Goal: Task Accomplishment & Management: Manage account settings

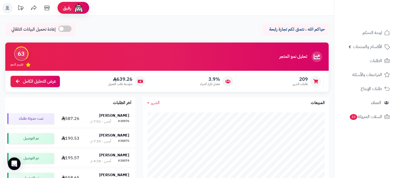
click at [10, 10] on rect at bounding box center [7, 8] width 11 height 11
click at [5, 7] on rect at bounding box center [7, 8] width 11 height 11
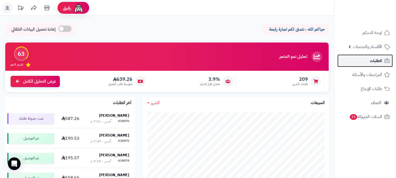
click at [374, 60] on span "الطلبات" at bounding box center [376, 60] width 12 height 7
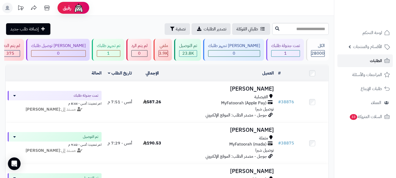
click at [371, 57] on span "الطلبات" at bounding box center [376, 60] width 12 height 7
click at [374, 58] on span "الطلبات" at bounding box center [376, 60] width 12 height 7
click at [369, 57] on link "الطلبات" at bounding box center [365, 60] width 55 height 13
click at [381, 62] on span "الطلبات" at bounding box center [376, 60] width 12 height 7
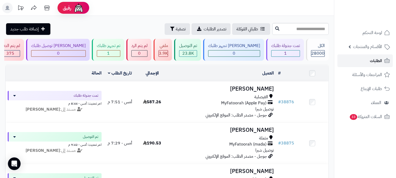
click at [381, 62] on span "الطلبات" at bounding box center [376, 60] width 12 height 7
click at [374, 63] on span "الطلبات" at bounding box center [376, 60] width 12 height 7
click at [385, 59] on icon at bounding box center [387, 61] width 6 height 6
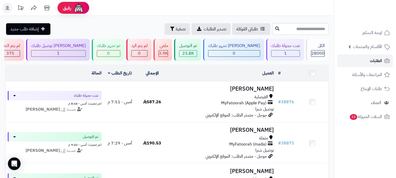
click at [385, 59] on icon at bounding box center [387, 61] width 6 height 6
click at [384, 60] on icon at bounding box center [387, 61] width 6 height 6
click at [381, 65] on link "الطلبات" at bounding box center [365, 60] width 55 height 13
click at [365, 61] on link "الطلبات" at bounding box center [365, 60] width 55 height 13
click at [382, 60] on link "الطلبات" at bounding box center [365, 60] width 55 height 13
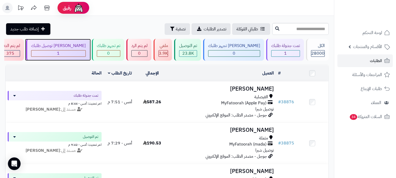
click at [86, 54] on div "1" at bounding box center [58, 53] width 54 height 6
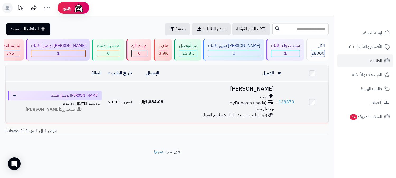
click at [262, 86] on h3 "[PERSON_NAME]" at bounding box center [222, 89] width 103 height 6
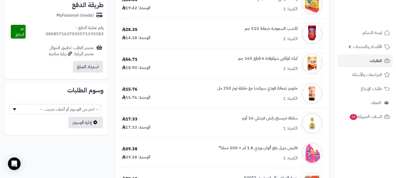
scroll to position [264, 0]
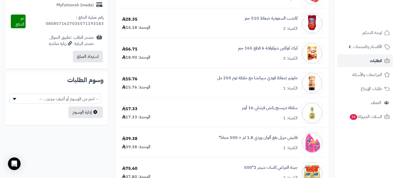
click at [369, 62] on link "الطلبات" at bounding box center [365, 60] width 55 height 13
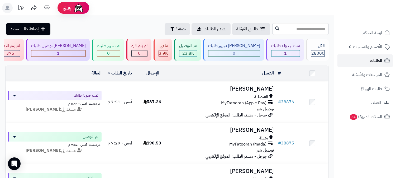
click at [372, 56] on link "الطلبات" at bounding box center [365, 60] width 55 height 13
click at [378, 59] on span "الطلبات" at bounding box center [376, 60] width 12 height 7
click at [369, 57] on link "الطلبات" at bounding box center [365, 60] width 55 height 13
click at [378, 57] on span "الطلبات" at bounding box center [376, 60] width 12 height 7
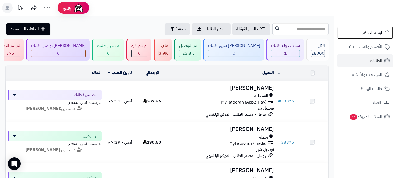
click at [373, 30] on span "لوحة التحكم" at bounding box center [373, 32] width 20 height 7
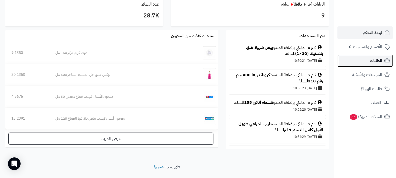
click at [370, 61] on span "الطلبات" at bounding box center [376, 60] width 12 height 7
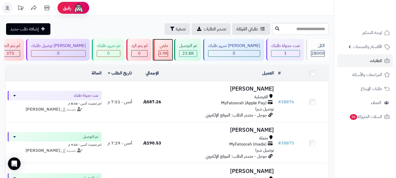
click at [168, 48] on div "ملغي" at bounding box center [164, 46] width 10 height 6
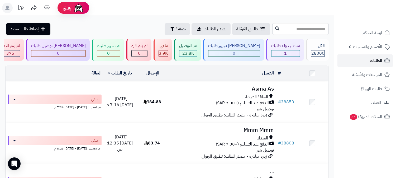
click at [366, 61] on link "الطلبات" at bounding box center [365, 60] width 55 height 13
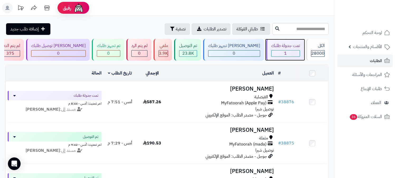
click at [288, 51] on div "1" at bounding box center [286, 53] width 28 height 6
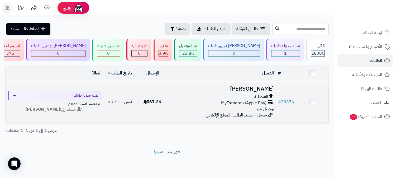
click at [246, 86] on h3 "[PERSON_NAME]" at bounding box center [222, 89] width 103 height 6
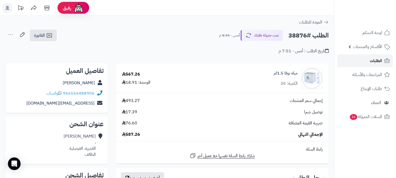
click at [364, 59] on link "الطلبات" at bounding box center [365, 60] width 55 height 13
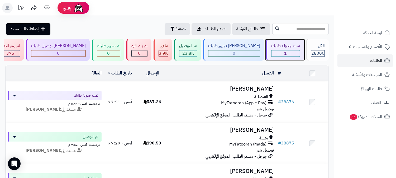
click at [287, 45] on div "تمت جدولة طلبك" at bounding box center [285, 46] width 29 height 6
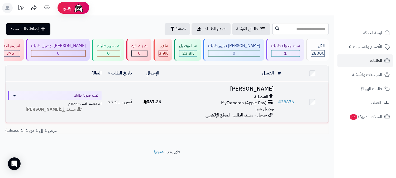
click at [263, 87] on h3 "[PERSON_NAME]" at bounding box center [222, 89] width 103 height 6
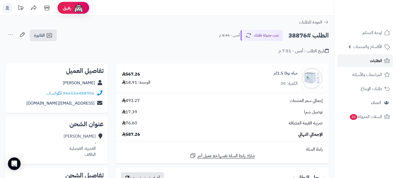
click at [378, 62] on span "الطلبات" at bounding box center [376, 60] width 12 height 7
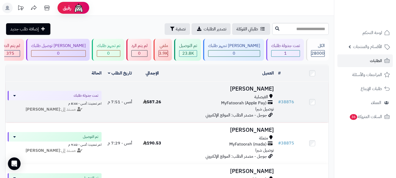
click at [244, 92] on td "Shrooq Alsherby الفيصلية MyFatoorah (Apple Pay) توصيل شبرا جوجل - مصدر الطلب: ا…" at bounding box center [222, 102] width 108 height 41
click at [252, 87] on h3 "[PERSON_NAME]" at bounding box center [222, 89] width 103 height 6
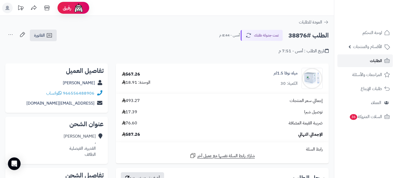
click at [374, 61] on span "الطلبات" at bounding box center [376, 60] width 12 height 7
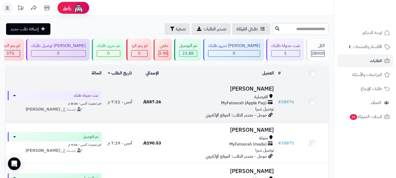
click at [262, 87] on h3 "[PERSON_NAME]" at bounding box center [222, 89] width 103 height 6
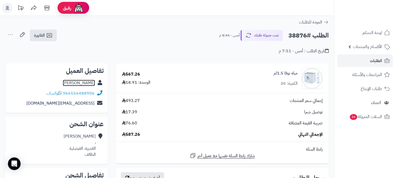
click at [73, 82] on link "[PERSON_NAME]" at bounding box center [79, 83] width 32 height 6
click at [375, 65] on link "الطلبات" at bounding box center [365, 60] width 55 height 13
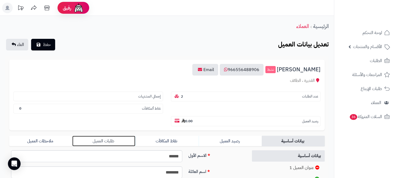
click at [107, 136] on link "طلبات العميل" at bounding box center [103, 141] width 63 height 11
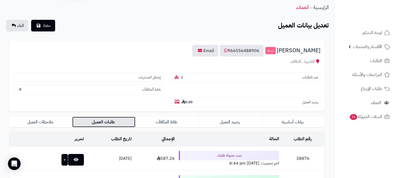
scroll to position [29, 0]
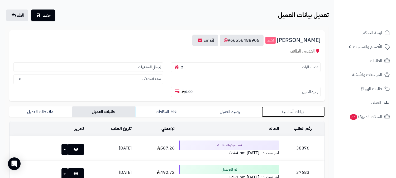
click at [298, 106] on link "بيانات أساسية" at bounding box center [293, 111] width 63 height 11
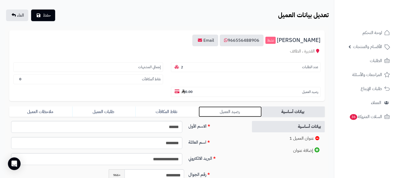
click at [224, 106] on link "رصيد العميل" at bounding box center [230, 111] width 63 height 11
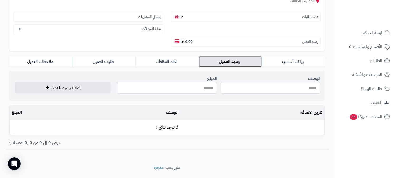
scroll to position [80, 0]
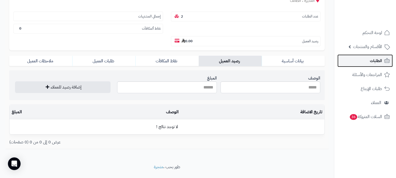
click at [376, 62] on span "الطلبات" at bounding box center [376, 60] width 12 height 7
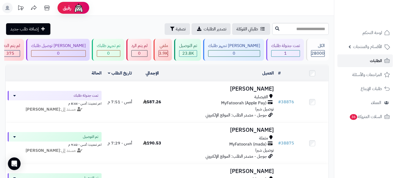
click at [365, 62] on link "الطلبات" at bounding box center [365, 60] width 55 height 13
click at [382, 62] on span "الطلبات" at bounding box center [376, 60] width 12 height 7
click at [293, 52] on div "1" at bounding box center [286, 53] width 28 height 6
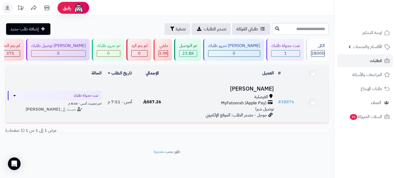
click at [253, 87] on h3 "[PERSON_NAME]" at bounding box center [222, 89] width 103 height 6
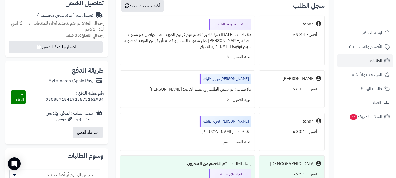
scroll to position [176, 0]
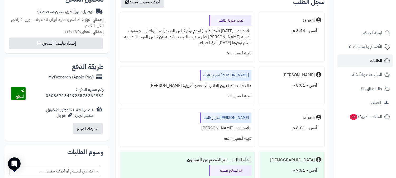
click at [371, 59] on span "الطلبات" at bounding box center [376, 60] width 12 height 7
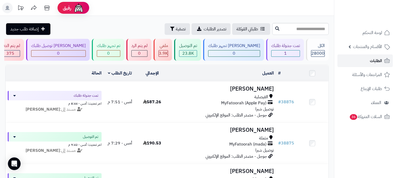
click at [375, 60] on span "الطلبات" at bounding box center [376, 60] width 12 height 7
click at [367, 60] on link "الطلبات" at bounding box center [365, 60] width 55 height 13
click at [294, 48] on div "تمت جدولة طلبك" at bounding box center [285, 46] width 29 height 6
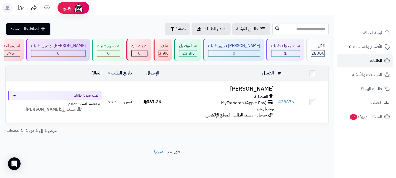
click at [371, 59] on span "الطلبات" at bounding box center [376, 60] width 12 height 7
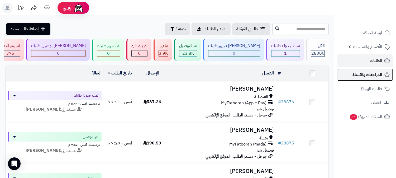
click at [368, 72] on span "المراجعات والأسئلة" at bounding box center [368, 74] width 30 height 7
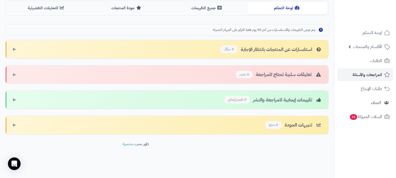
scroll to position [141, 0]
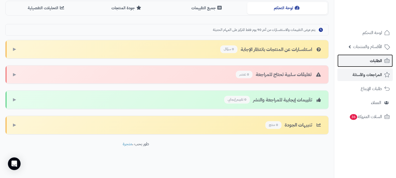
click at [369, 56] on link "الطلبات" at bounding box center [365, 60] width 55 height 13
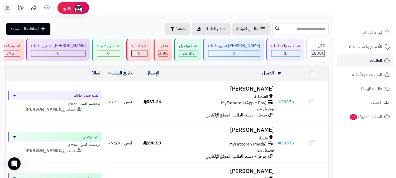
click at [382, 59] on span "الطلبات" at bounding box center [376, 60] width 12 height 7
click at [381, 64] on span "الطلبات" at bounding box center [376, 60] width 12 height 7
click at [378, 56] on link "الطلبات" at bounding box center [365, 60] width 55 height 13
click at [378, 57] on span "الطلبات" at bounding box center [376, 60] width 12 height 7
click at [373, 62] on span "الطلبات" at bounding box center [376, 60] width 12 height 7
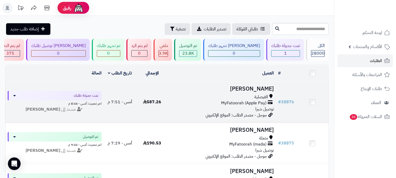
click at [246, 87] on h3 "[PERSON_NAME]" at bounding box center [222, 89] width 103 height 6
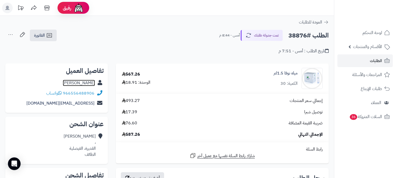
click at [86, 80] on link "Shrooq Alsherby" at bounding box center [79, 83] width 32 height 6
click at [373, 62] on span "الطلبات" at bounding box center [376, 60] width 12 height 7
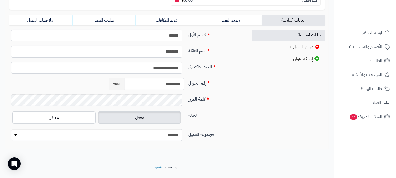
scroll to position [121, 0]
click at [163, 78] on input "*********" at bounding box center [155, 84] width 60 height 12
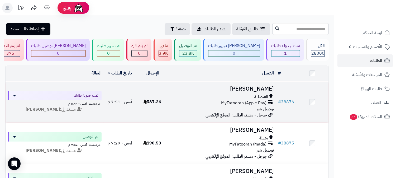
click at [260, 86] on h3 "[PERSON_NAME]" at bounding box center [222, 89] width 103 height 6
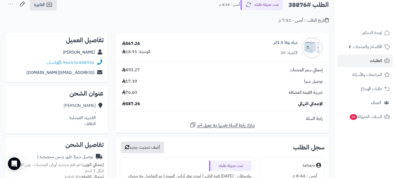
scroll to position [29, 0]
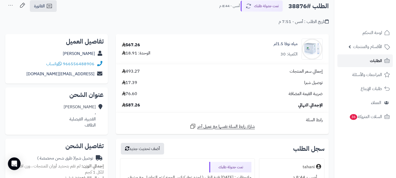
click at [363, 62] on link "الطلبات" at bounding box center [365, 60] width 55 height 13
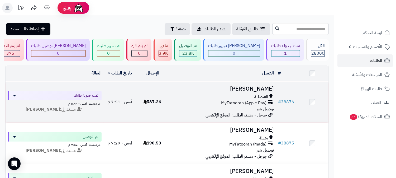
click at [255, 86] on h3 "[PERSON_NAME]" at bounding box center [222, 89] width 103 height 6
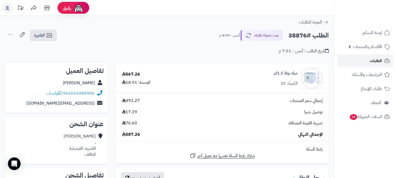
click at [379, 59] on span "الطلبات" at bounding box center [376, 60] width 12 height 7
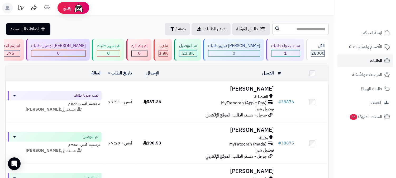
click at [379, 59] on span "الطلبات" at bounding box center [376, 60] width 12 height 7
click at [371, 61] on span "الطلبات" at bounding box center [376, 60] width 12 height 7
click at [379, 60] on span "الطلبات" at bounding box center [376, 60] width 12 height 7
click at [369, 57] on link "الطلبات" at bounding box center [365, 60] width 55 height 13
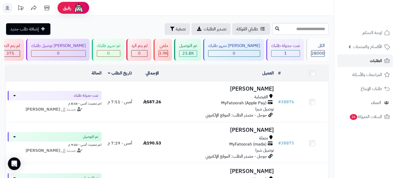
click at [365, 61] on link "الطلبات" at bounding box center [365, 60] width 55 height 13
click at [317, 49] on div "الكل 28000" at bounding box center [317, 50] width 23 height 22
click at [378, 62] on span "الطلبات" at bounding box center [376, 60] width 12 height 7
click at [360, 60] on link "الطلبات" at bounding box center [365, 60] width 55 height 13
click at [375, 59] on span "الطلبات" at bounding box center [376, 60] width 12 height 7
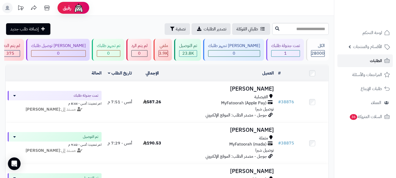
click at [375, 59] on span "الطلبات" at bounding box center [376, 60] width 12 height 7
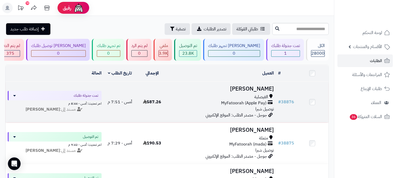
click at [248, 89] on h3 "[PERSON_NAME]" at bounding box center [222, 89] width 103 height 6
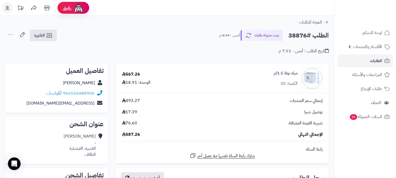
click at [272, 37] on button "تمت جدولة طلبك" at bounding box center [262, 35] width 42 height 11
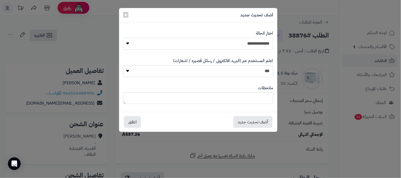
click at [237, 42] on select "**********" at bounding box center [198, 44] width 150 height 12
select select "*"
click at [123, 38] on select "**********" at bounding box center [198, 44] width 150 height 12
click at [261, 69] on select "*** **" at bounding box center [198, 71] width 150 height 12
select select "*"
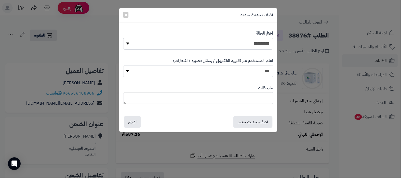
click at [123, 65] on select "*** **" at bounding box center [198, 71] width 150 height 12
click at [257, 96] on textarea at bounding box center [198, 98] width 150 height 12
type textarea "****"
click at [257, 120] on button "أضف تحديث جديد" at bounding box center [252, 122] width 39 height 12
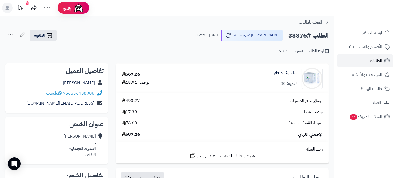
click at [382, 57] on span "الطلبات" at bounding box center [376, 60] width 12 height 7
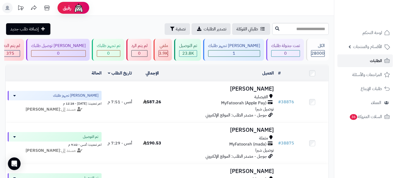
click at [372, 57] on span "الطلبات" at bounding box center [376, 60] width 12 height 7
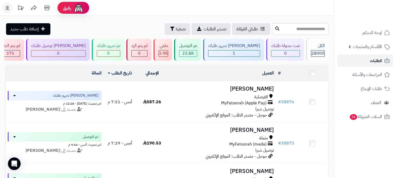
click at [377, 61] on span "الطلبات" at bounding box center [376, 60] width 12 height 7
click at [370, 60] on link "الطلبات" at bounding box center [365, 60] width 55 height 13
click at [369, 59] on link "الطلبات" at bounding box center [365, 60] width 55 height 13
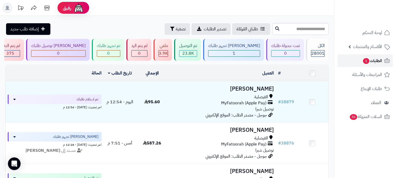
click at [366, 59] on span "1" at bounding box center [366, 61] width 6 height 6
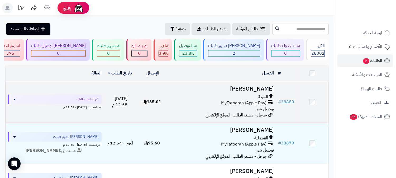
click at [263, 86] on h3 "[PERSON_NAME]" at bounding box center [222, 89] width 103 height 6
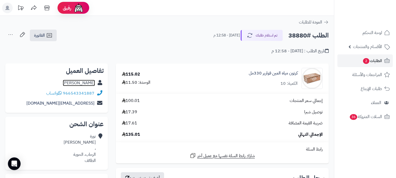
click at [87, 82] on link "نورة المطيري" at bounding box center [79, 83] width 32 height 6
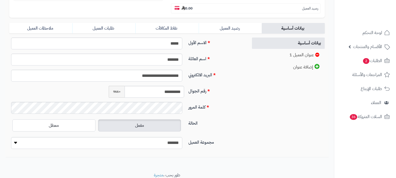
scroll to position [117, 0]
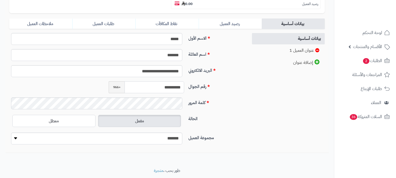
drag, startPoint x: 157, startPoint y: 75, endPoint x: 185, endPoint y: 72, distance: 27.8
click at [185, 81] on div "**********" at bounding box center [147, 87] width 80 height 12
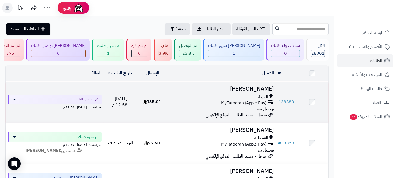
click at [262, 88] on h3 "[PERSON_NAME]" at bounding box center [222, 89] width 103 height 6
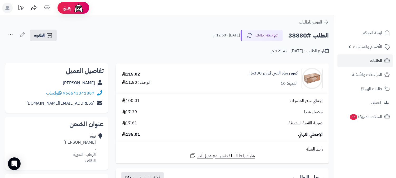
click at [299, 32] on h2 "الطلب #38880" at bounding box center [309, 35] width 40 height 11
copy h2 "38880"
click at [373, 61] on span "الطلبات" at bounding box center [376, 60] width 12 height 7
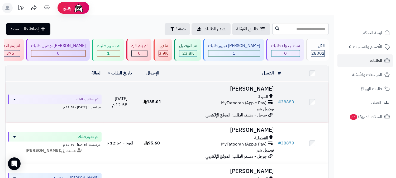
click at [257, 91] on h3 "نورة المطيري" at bounding box center [222, 89] width 103 height 6
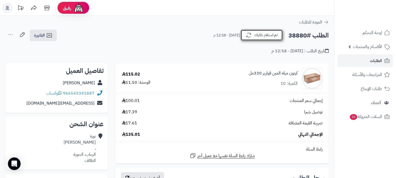
click at [276, 35] on button "تم استلام طلبك" at bounding box center [262, 35] width 42 height 11
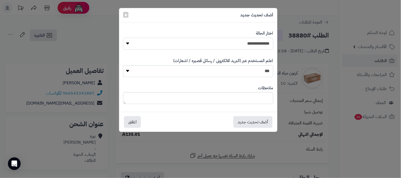
click at [252, 45] on select "**********" at bounding box center [198, 44] width 150 height 12
select select "*"
click at [123, 38] on select "**********" at bounding box center [198, 44] width 150 height 12
drag, startPoint x: 246, startPoint y: 123, endPoint x: 400, endPoint y: 73, distance: 162.1
click at [247, 122] on button "أضف تحديث جديد" at bounding box center [252, 122] width 39 height 12
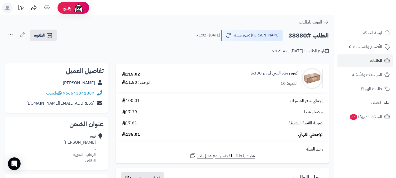
click at [10, 33] on icon at bounding box center [10, 34] width 11 height 11
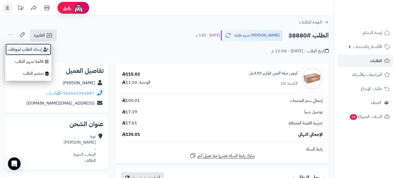
click at [20, 51] on button "إسناد الطلب لموظف" at bounding box center [28, 49] width 46 height 12
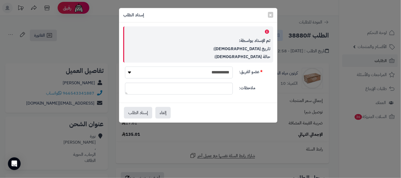
click at [182, 70] on select "**********" at bounding box center [179, 73] width 108 height 12
select select "**"
click at [125, 67] on select "**********" at bounding box center [179, 73] width 108 height 12
click at [145, 112] on button "إسناد الطلب" at bounding box center [138, 113] width 28 height 12
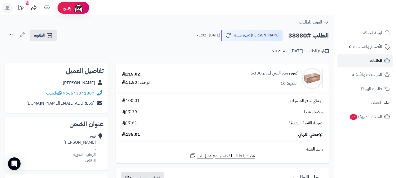
click at [386, 59] on icon at bounding box center [387, 61] width 6 height 6
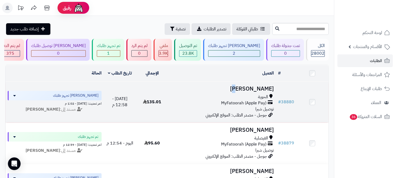
click at [270, 86] on h3 "نورة المطيري" at bounding box center [222, 89] width 103 height 6
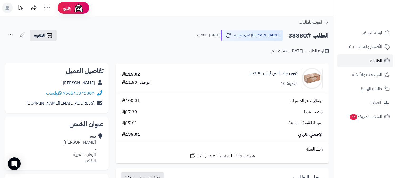
click at [381, 59] on span "الطلبات" at bounding box center [376, 60] width 12 height 7
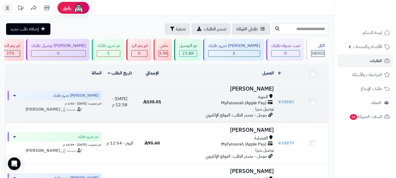
click at [248, 89] on h3 "[PERSON_NAME]" at bounding box center [222, 89] width 103 height 6
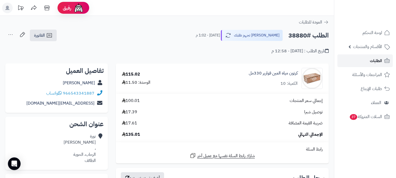
click at [374, 60] on span "الطلبات" at bounding box center [376, 60] width 12 height 7
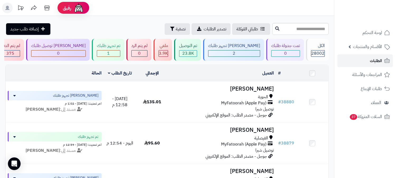
click at [378, 59] on span "الطلبات" at bounding box center [376, 60] width 12 height 7
click at [375, 60] on span "الطلبات" at bounding box center [376, 60] width 12 height 7
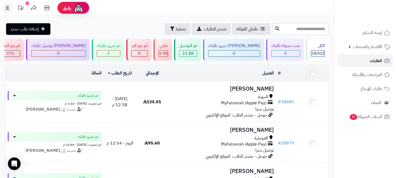
click at [376, 57] on span "الطلبات" at bounding box center [376, 60] width 12 height 7
click at [375, 57] on span "الطلبات" at bounding box center [376, 60] width 12 height 7
click at [376, 61] on span "الطلبات" at bounding box center [376, 60] width 12 height 7
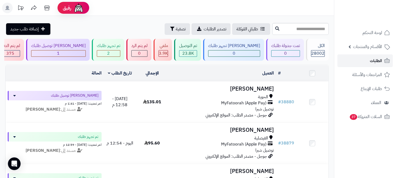
click at [376, 61] on span "الطلبات" at bounding box center [376, 60] width 12 height 7
click at [385, 60] on icon at bounding box center [387, 61] width 6 height 6
click at [384, 65] on link "الطلبات" at bounding box center [365, 60] width 55 height 13
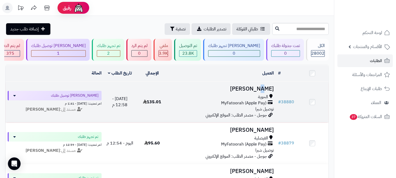
drag, startPoint x: 258, startPoint y: 86, endPoint x: 256, endPoint y: 87, distance: 3.0
click at [256, 87] on h3 "[PERSON_NAME]" at bounding box center [222, 89] width 103 height 6
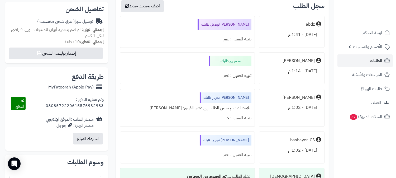
scroll to position [176, 0]
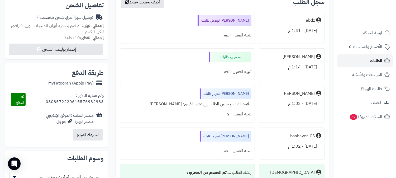
click at [373, 58] on span "الطلبات" at bounding box center [376, 60] width 12 height 7
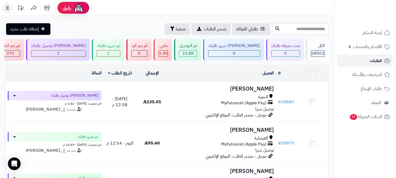
click at [372, 58] on span "الطلبات" at bounding box center [376, 60] width 12 height 7
click at [379, 60] on span "الطلبات" at bounding box center [376, 60] width 12 height 7
click at [378, 60] on span "الطلبات" at bounding box center [376, 60] width 12 height 7
click at [378, 62] on span "الطلبات" at bounding box center [376, 60] width 12 height 7
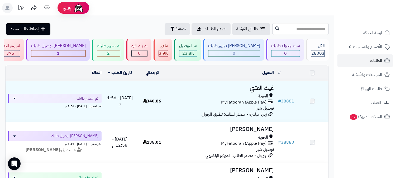
click at [253, 90] on h3 "غيث العتيي" at bounding box center [222, 88] width 103 height 6
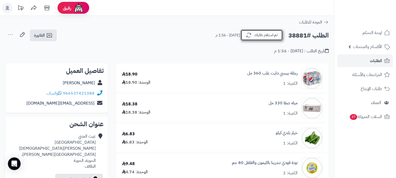
click at [267, 34] on button "تم استلام طلبك" at bounding box center [262, 35] width 42 height 11
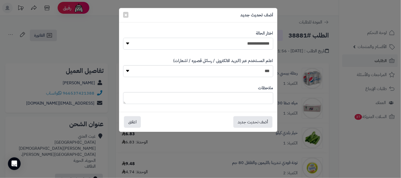
drag, startPoint x: 267, startPoint y: 44, endPoint x: 265, endPoint y: 49, distance: 5.2
click at [267, 44] on select "**********" at bounding box center [198, 44] width 150 height 12
select select "*"
click at [123, 38] on select "**********" at bounding box center [198, 44] width 150 height 12
click at [254, 123] on button "أضف تحديث جديد" at bounding box center [252, 122] width 39 height 12
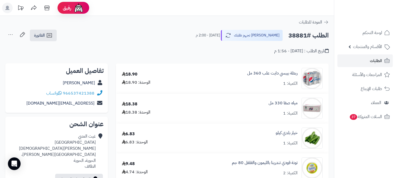
click at [11, 32] on icon at bounding box center [10, 34] width 11 height 11
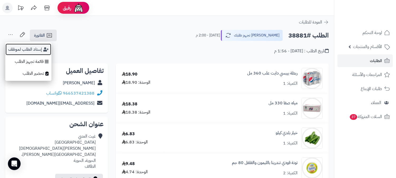
click at [16, 46] on button "إسناد الطلب لموظف" at bounding box center [28, 49] width 46 height 12
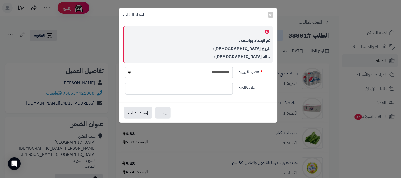
click at [181, 70] on select "**********" at bounding box center [179, 73] width 108 height 12
select select "**"
click at [125, 67] on select "**********" at bounding box center [179, 73] width 108 height 12
click at [133, 113] on button "إسناد الطلب" at bounding box center [138, 113] width 28 height 12
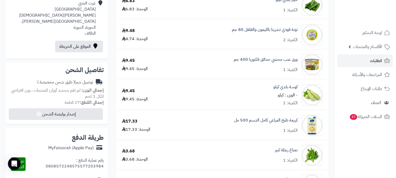
scroll to position [147, 0]
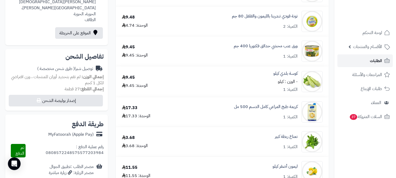
click at [368, 62] on link "الطلبات" at bounding box center [365, 60] width 55 height 13
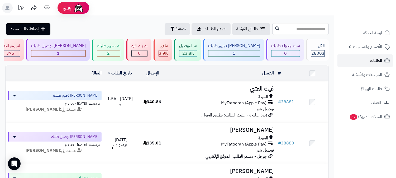
click at [376, 60] on span "الطلبات" at bounding box center [376, 60] width 12 height 7
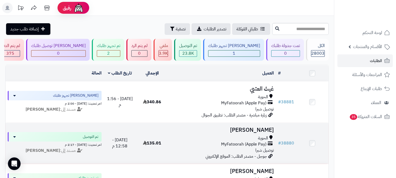
click at [260, 131] on h3 "[PERSON_NAME]" at bounding box center [222, 130] width 103 height 6
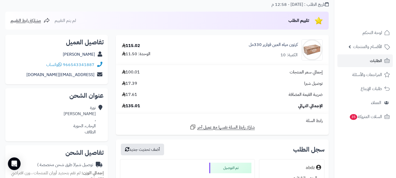
scroll to position [45, 0]
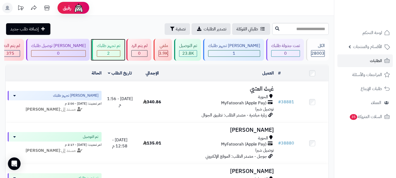
click at [120, 50] on div "2" at bounding box center [108, 53] width 23 height 7
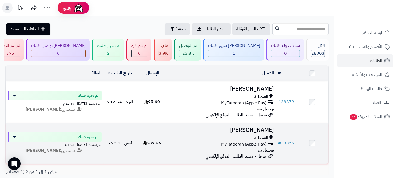
click at [248, 127] on h3 "[PERSON_NAME]" at bounding box center [222, 130] width 103 height 6
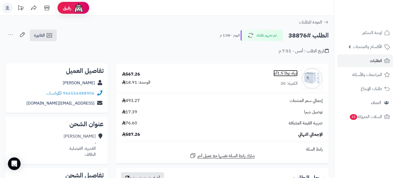
click at [287, 73] on link "مياه نوفا 1.5لتر" at bounding box center [286, 73] width 24 height 6
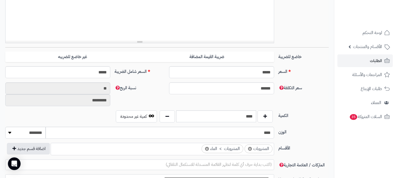
scroll to position [176, 0]
click at [107, 72] on input "*****" at bounding box center [57, 72] width 105 height 12
type input "*****"
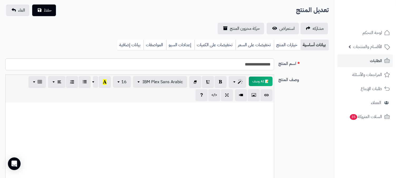
scroll to position [9, 0]
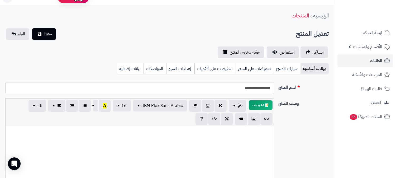
type input "**********"
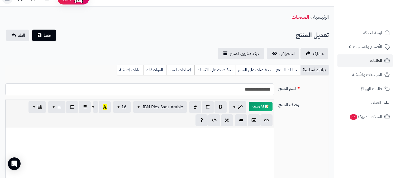
scroll to position [0, 0]
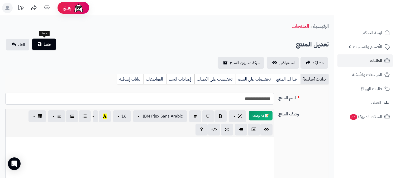
type input "*****"
click at [48, 46] on span "حفظ" at bounding box center [48, 44] width 8 height 6
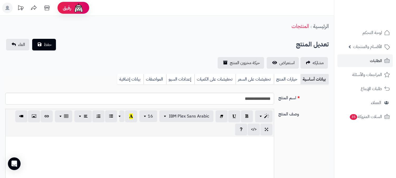
scroll to position [490, 0]
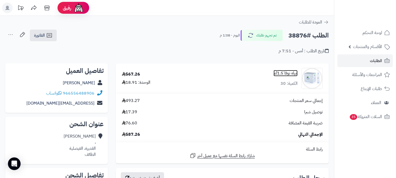
click at [296, 74] on link "مياه نوفا 1.5لتر" at bounding box center [286, 73] width 24 height 6
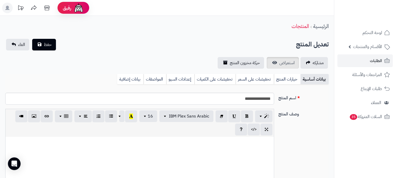
scroll to position [488, 0]
click at [283, 60] on span "استعراض" at bounding box center [287, 63] width 15 height 6
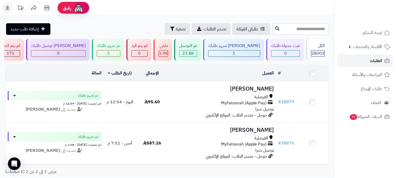
click at [370, 62] on link "الطلبات" at bounding box center [365, 60] width 55 height 13
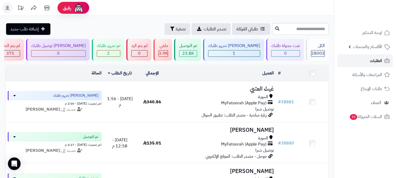
click at [365, 61] on link "الطلبات" at bounding box center [365, 60] width 55 height 13
click at [378, 56] on link "الطلبات" at bounding box center [365, 60] width 55 height 13
click at [378, 59] on span "الطلبات" at bounding box center [376, 60] width 12 height 7
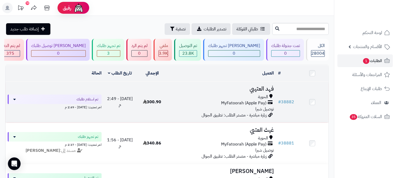
click at [255, 93] on td "[PERSON_NAME] الحوية MyFatoorah (Apple Pay) توصيل شبرا زيارة مباشرة - مصدر الطل…" at bounding box center [222, 102] width 108 height 41
click at [263, 86] on h3 "فهد العتيبي" at bounding box center [222, 89] width 103 height 6
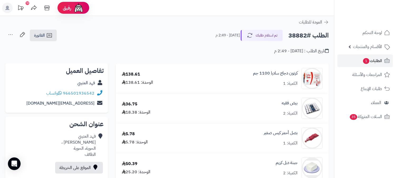
scroll to position [29, 0]
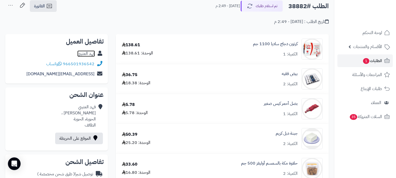
click at [85, 51] on link "فهد العتيبي" at bounding box center [86, 53] width 18 height 6
click at [372, 62] on span "الطلبات 1" at bounding box center [373, 60] width 20 height 7
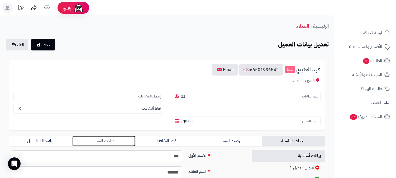
click at [106, 136] on link "طلبات العميل" at bounding box center [103, 141] width 63 height 11
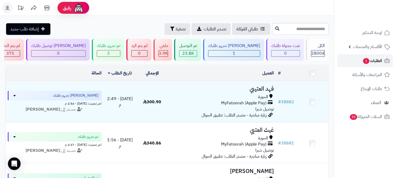
click at [364, 58] on span "1" at bounding box center [366, 61] width 7 height 6
click at [378, 64] on span "الطلبات 1" at bounding box center [373, 60] width 20 height 7
click at [380, 63] on span "الطلبات 1" at bounding box center [373, 60] width 20 height 7
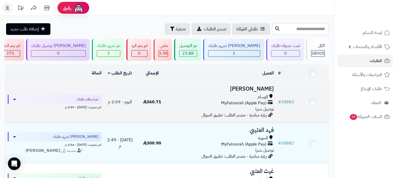
click at [265, 88] on h3 "[PERSON_NAME]" at bounding box center [222, 89] width 103 height 6
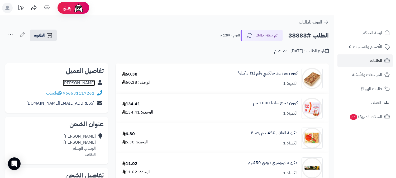
click at [85, 83] on link "[PERSON_NAME]" at bounding box center [79, 83] width 32 height 6
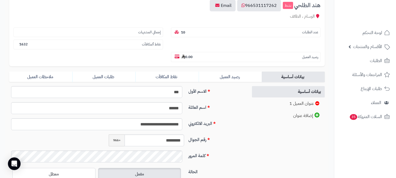
scroll to position [88, 0]
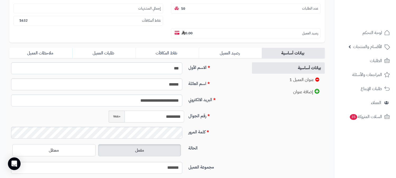
click at [171, 111] on input "*********" at bounding box center [155, 117] width 60 height 12
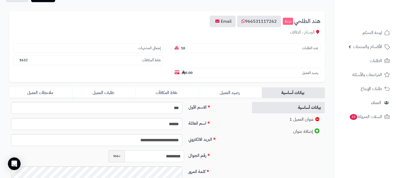
scroll to position [0, 0]
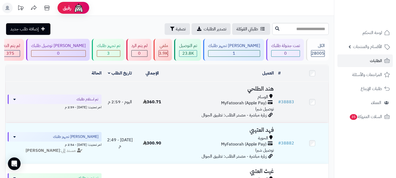
click at [267, 90] on h3 "هند الطلحي" at bounding box center [222, 89] width 103 height 6
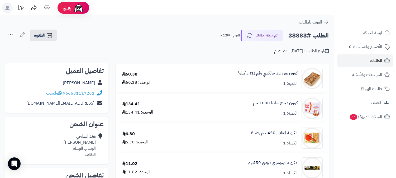
click at [301, 36] on h2 "الطلب #38883" at bounding box center [309, 35] width 40 height 11
copy h2 "38883"
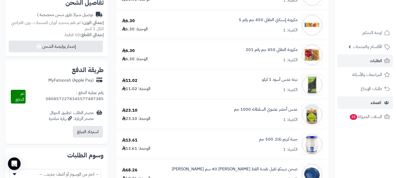
scroll to position [88, 0]
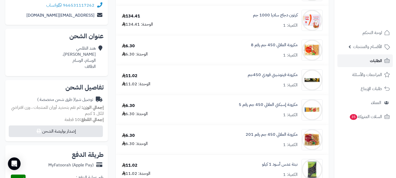
click at [354, 62] on link "الطلبات" at bounding box center [365, 60] width 55 height 13
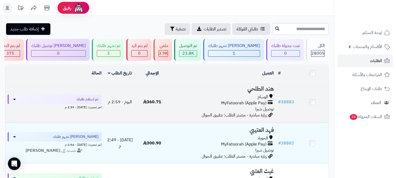
click at [256, 86] on h3 "هند الطلحي" at bounding box center [222, 89] width 103 height 6
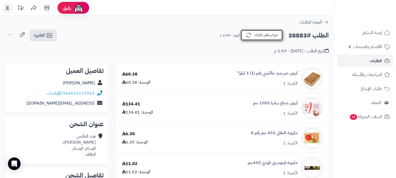
click at [255, 38] on button "تم استلام طلبك" at bounding box center [262, 35] width 42 height 11
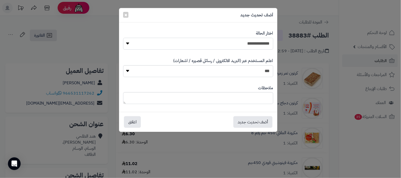
drag, startPoint x: 252, startPoint y: 40, endPoint x: 252, endPoint y: 43, distance: 3.4
click at [252, 40] on select "**********" at bounding box center [198, 44] width 150 height 12
select select "*"
click at [123, 38] on select "**********" at bounding box center [198, 44] width 150 height 12
click at [254, 119] on button "أضف تحديث جديد" at bounding box center [252, 122] width 39 height 12
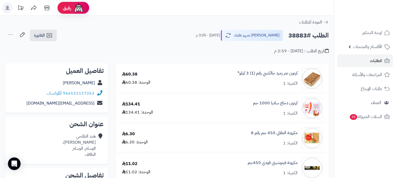
click at [9, 36] on icon at bounding box center [10, 34] width 11 height 11
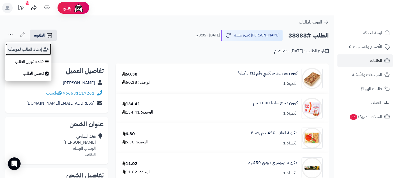
click at [20, 48] on button "إسناد الطلب لموظف" at bounding box center [28, 49] width 46 height 12
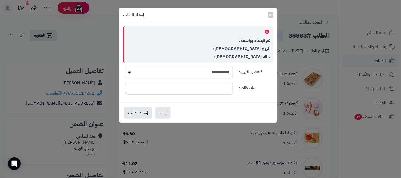
click at [203, 73] on select "**********" at bounding box center [179, 73] width 108 height 12
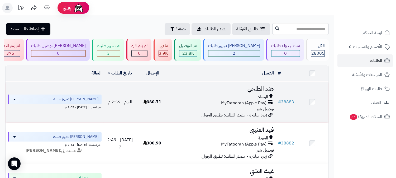
click at [259, 88] on h3 "هند الطلحي" at bounding box center [222, 89] width 103 height 6
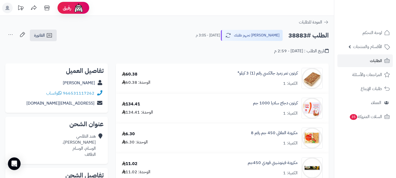
click at [10, 35] on icon at bounding box center [10, 34] width 11 height 11
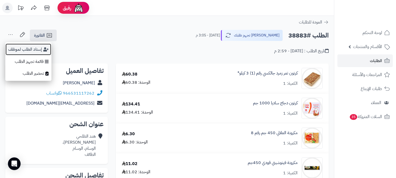
click at [17, 48] on button "إسناد الطلب لموظف" at bounding box center [28, 49] width 46 height 12
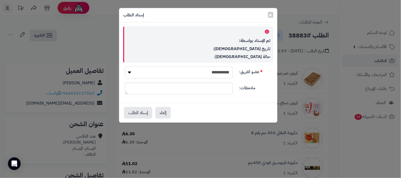
click at [205, 71] on select "**********" at bounding box center [179, 73] width 108 height 12
select select "**"
click at [125, 67] on select "**********" at bounding box center [179, 73] width 108 height 12
click at [145, 115] on button "إسناد الطلب" at bounding box center [138, 113] width 28 height 12
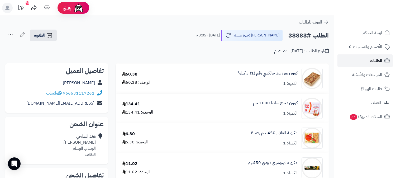
click at [380, 58] on span "الطلبات" at bounding box center [376, 60] width 12 height 7
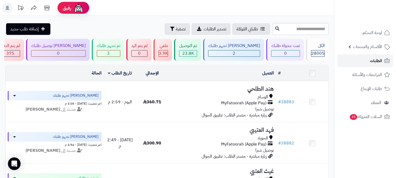
click at [380, 58] on span "الطلبات" at bounding box center [376, 60] width 12 height 7
click at [378, 61] on span "الطلبات" at bounding box center [376, 60] width 12 height 7
drag, startPoint x: 0, startPoint y: 0, endPoint x: 377, endPoint y: 62, distance: 381.7
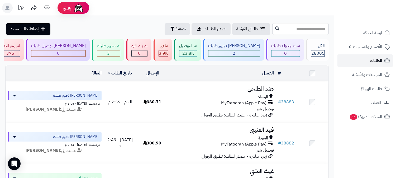
click at [377, 62] on span "الطلبات" at bounding box center [376, 60] width 12 height 7
click at [378, 63] on span "الطلبات" at bounding box center [376, 60] width 12 height 7
click at [371, 59] on span "الطلبات" at bounding box center [376, 60] width 12 height 7
click at [372, 58] on span "الطلبات" at bounding box center [376, 60] width 12 height 7
click at [374, 60] on span "الطلبات" at bounding box center [376, 60] width 12 height 7
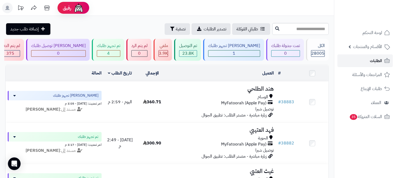
click at [380, 60] on span "الطلبات" at bounding box center [376, 60] width 12 height 7
drag, startPoint x: 375, startPoint y: 57, endPoint x: 374, endPoint y: 54, distance: 3.0
click at [375, 56] on link "الطلبات" at bounding box center [365, 60] width 55 height 13
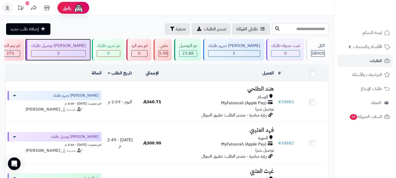
click at [86, 43] on div "[PERSON_NAME] توصيل طلبك" at bounding box center [58, 46] width 55 height 6
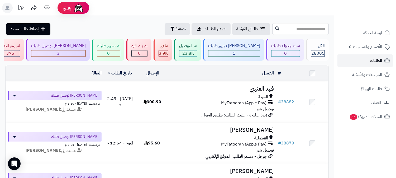
click at [384, 57] on link "الطلبات" at bounding box center [365, 60] width 55 height 13
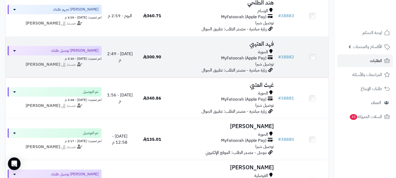
scroll to position [88, 0]
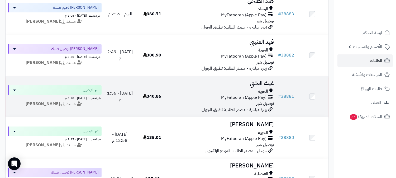
click at [266, 80] on h3 "غيث العتيي" at bounding box center [222, 83] width 103 height 6
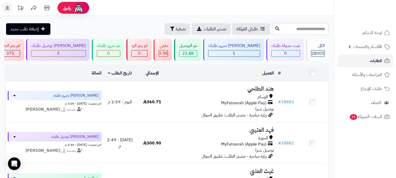
click at [367, 60] on link "الطلبات" at bounding box center [365, 60] width 55 height 13
